Goal: Transaction & Acquisition: Purchase product/service

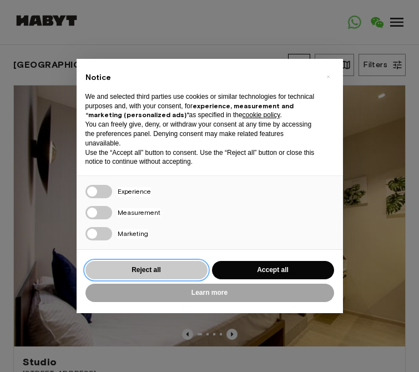
click at [178, 269] on button "Reject all" at bounding box center [147, 270] width 122 height 18
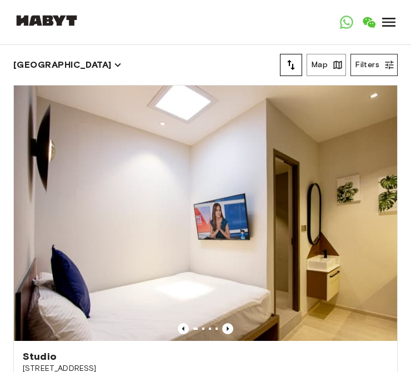
click at [370, 67] on icon "button" at bounding box center [389, 64] width 11 height 11
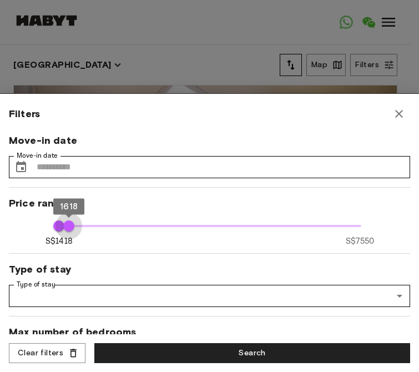
drag, startPoint x: 351, startPoint y: 229, endPoint x: 67, endPoint y: 230, distance: 283.9
click at [67, 230] on span "1618" at bounding box center [68, 226] width 11 height 11
click at [53, 228] on span "1418" at bounding box center [58, 226] width 11 height 11
type input "****"
click at [62, 226] on span "1508" at bounding box center [63, 226] width 11 height 11
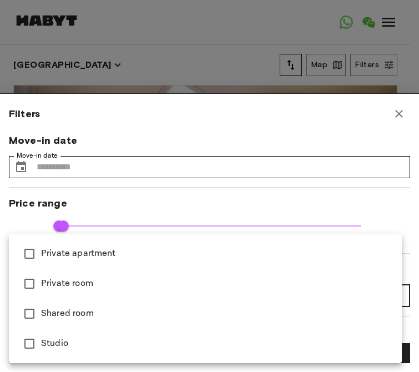
click at [131, 136] on div at bounding box center [209, 186] width 419 height 372
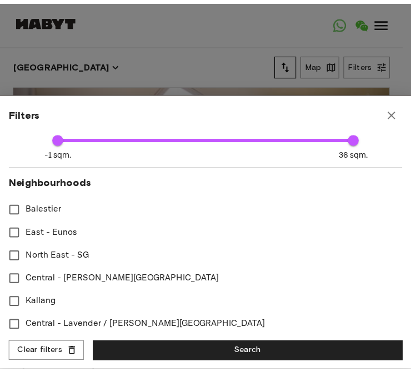
scroll to position [278, 0]
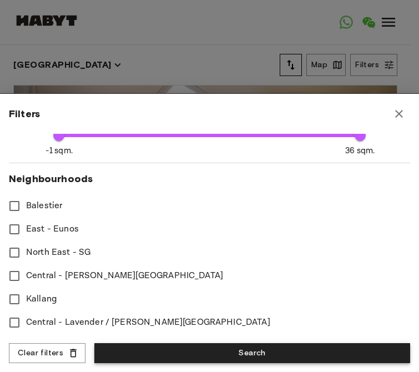
click at [154, 349] on button "Search" at bounding box center [252, 353] width 316 height 21
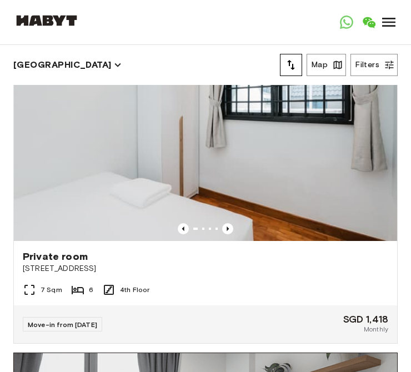
scroll to position [83, 0]
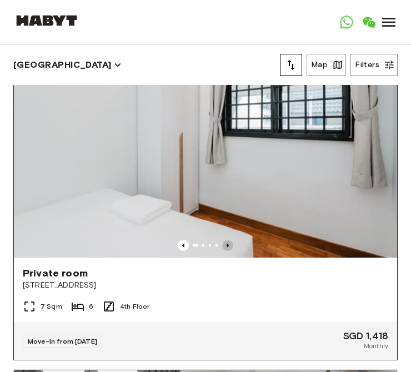
click at [222, 240] on icon "Previous image" at bounding box center [227, 245] width 11 height 11
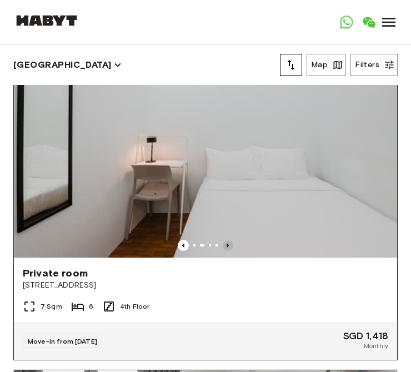
click at [222, 240] on icon "Previous image" at bounding box center [227, 245] width 11 height 11
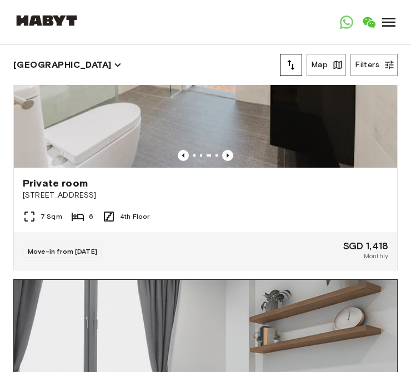
scroll to position [139, 0]
